Goal: Task Accomplishment & Management: Use online tool/utility

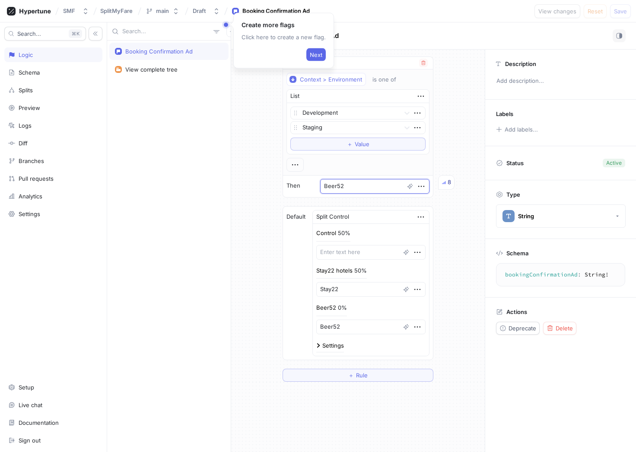
drag, startPoint x: 355, startPoint y: 186, endPoint x: 315, endPoint y: 187, distance: 40.2
click at [315, 187] on div "Then Beer52 8" at bounding box center [358, 187] width 150 height 22
type textarea "x"
type textarea "S"
type textarea "x"
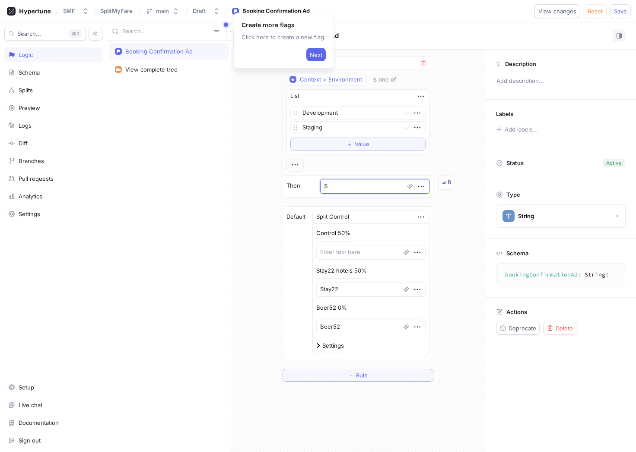
type textarea "St"
type textarea "x"
type textarea "Sta"
type textarea "x"
type textarea "Stay"
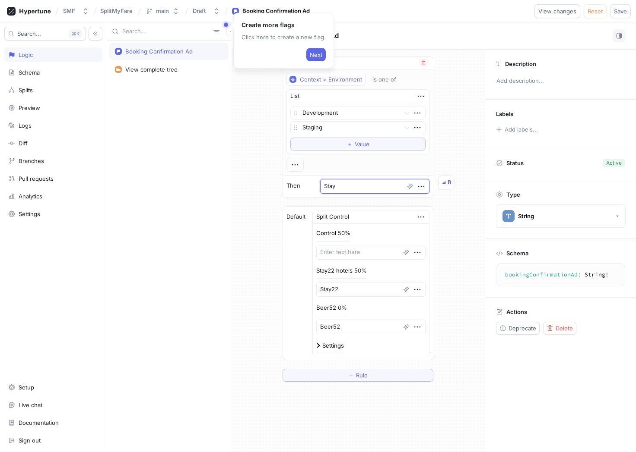
type textarea "x"
type textarea "Stay2"
type textarea "x"
type textarea "Stay22"
drag, startPoint x: 626, startPoint y: 9, endPoint x: 592, endPoint y: 15, distance: 33.8
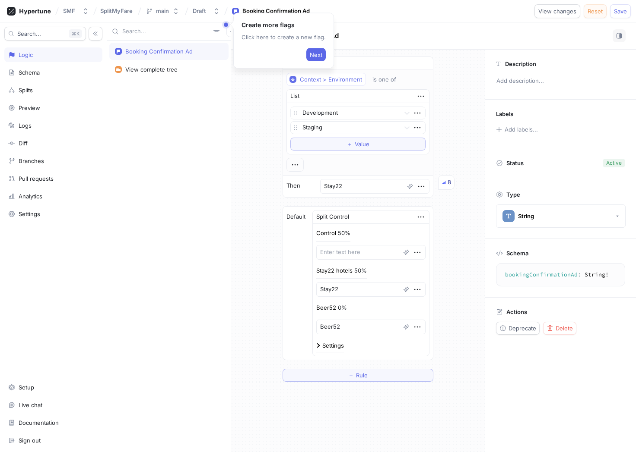
click at [626, 9] on span "Save" at bounding box center [619, 11] width 13 height 5
click at [353, 6] on div "SMF SplitMyFare main Draft Booking Confirmation Ad View changes Reset Save" at bounding box center [318, 11] width 636 height 22
click at [33, 89] on div "Splits" at bounding box center [26, 90] width 14 height 7
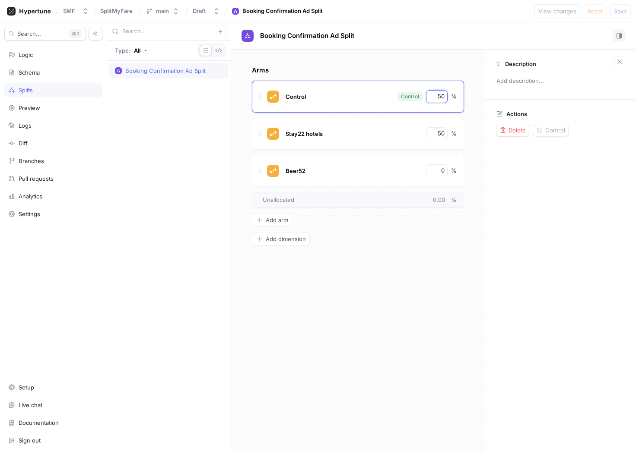
drag, startPoint x: 436, startPoint y: 95, endPoint x: 464, endPoint y: 95, distance: 27.6
click at [464, 95] on div "Arms Control Control 50 % Stay22 hotels 50 % Beer52 0 % To pick up a draggable …" at bounding box center [357, 251] width 253 height 403
type textarea "x"
type input "0"
drag, startPoint x: 436, startPoint y: 133, endPoint x: 474, endPoint y: 133, distance: 38.0
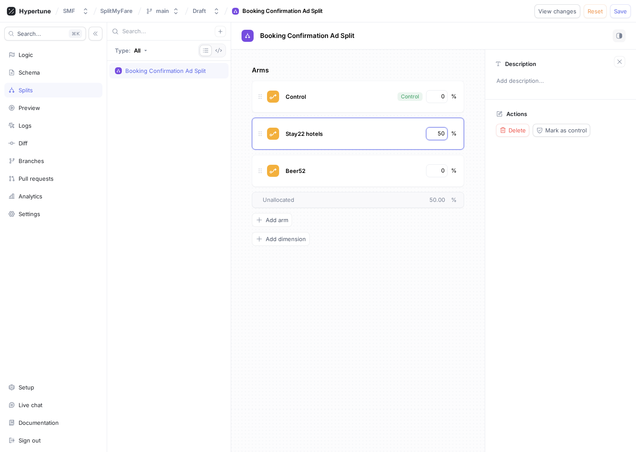
click at [474, 133] on div "Arms Control Control 0 % Stay22 hotels 50 % Beer52 0 % To pick up a draggable i…" at bounding box center [357, 251] width 253 height 403
type textarea "x"
type input "1"
type textarea "x"
type input "10"
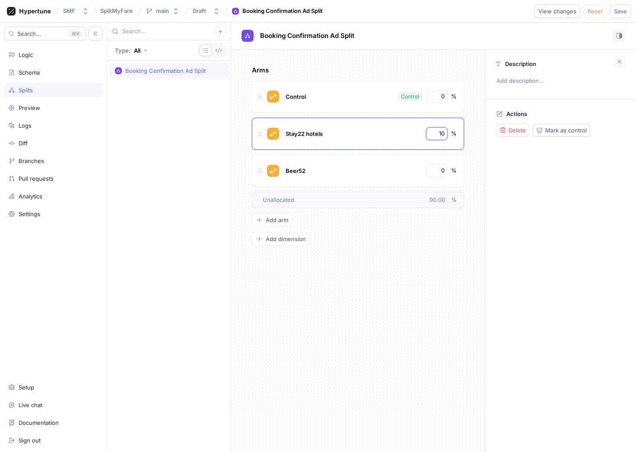
type textarea "x"
type input "100"
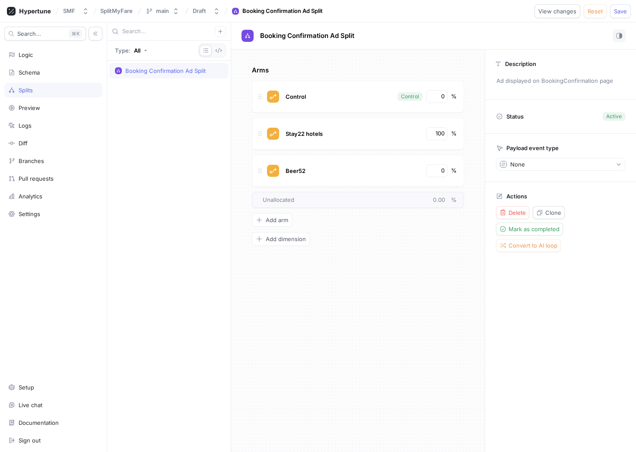
click at [408, 250] on div "Arms Control Control 0 % Stay22 hotels 100 % Beer52 0 % To pick up a draggable …" at bounding box center [357, 251] width 253 height 403
click at [626, 14] on button "Save" at bounding box center [620, 11] width 21 height 14
type textarea "x"
